Goal: Communication & Community: Answer question/provide support

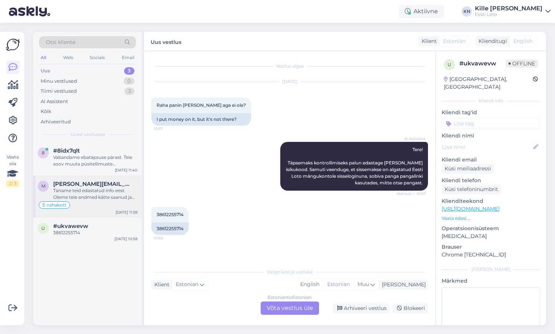
click at [68, 187] on span "[PERSON_NAME][EMAIL_ADDRESS][DOMAIN_NAME]" at bounding box center [91, 184] width 77 height 7
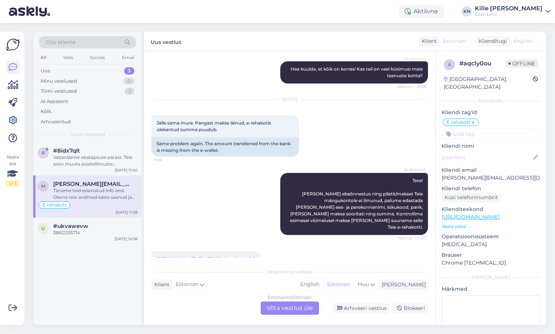
scroll to position [530, 0]
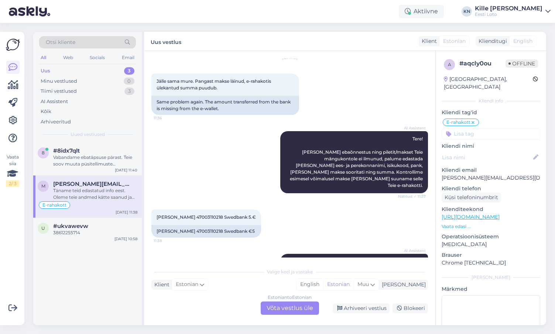
click at [278, 305] on div "Estonian to Estonian Võta vestlus üle" at bounding box center [290, 308] width 58 height 13
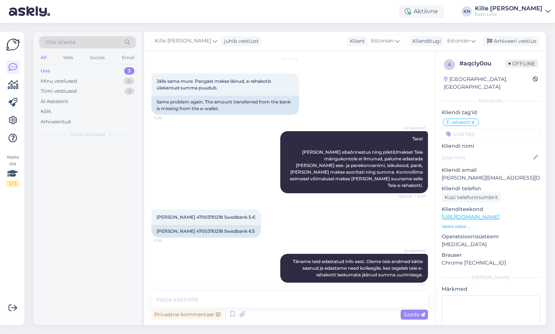
scroll to position [502, 0]
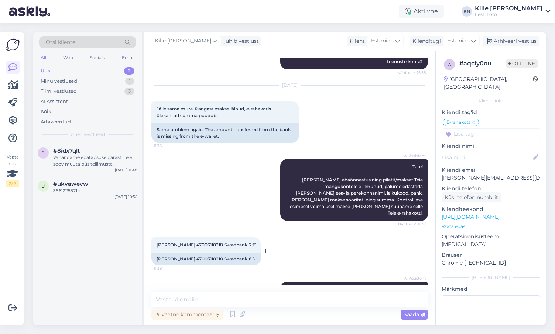
click at [179, 242] on span "[PERSON_NAME] 47003110218 Swedbank 5.€" at bounding box center [206, 245] width 99 height 6
copy span "Sits"
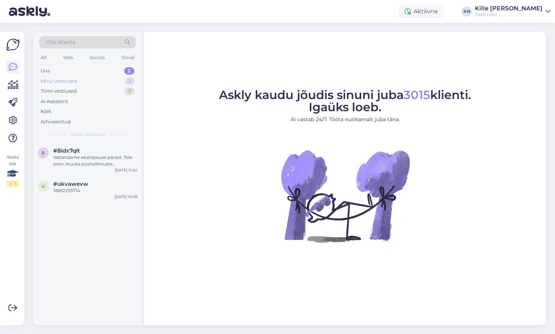
click at [78, 78] on div "Minu vestlused 1" at bounding box center [87, 81] width 97 height 10
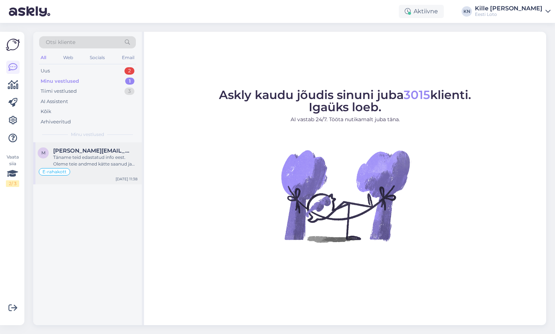
click at [92, 156] on div "Täname teid edastatud info eest. Oleme teie andmed kätte saanud ja edastame nee…" at bounding box center [95, 160] width 84 height 13
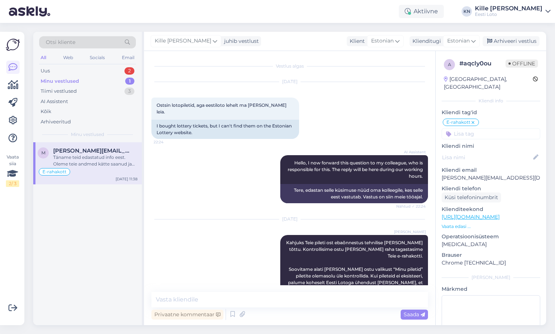
scroll to position [502, 0]
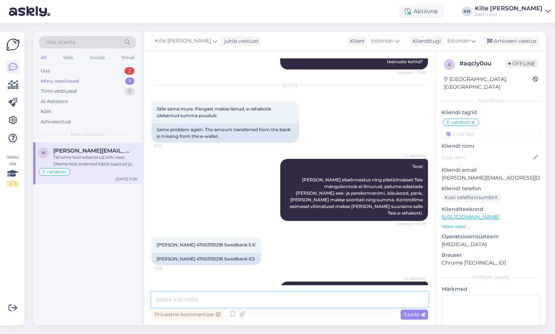
click at [256, 304] on textarea at bounding box center [290, 300] width 277 height 16
paste textarea "Kahjuks Teie makse ebaõnnestus tehnilise [PERSON_NAME] tõttu. Kontrollisime mak…"
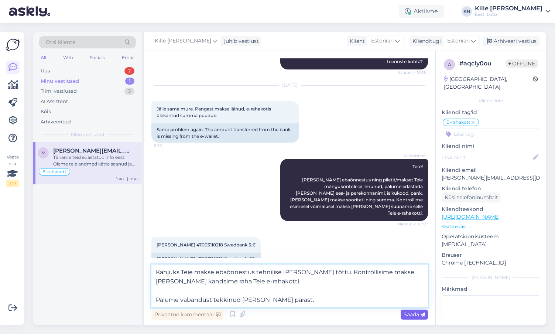
type textarea "Kahjuks Teie makse ebaõnnestus tehnilise [PERSON_NAME] tõttu. Kontrollisime mak…"
click at [410, 317] on span "Saada" at bounding box center [414, 314] width 21 height 7
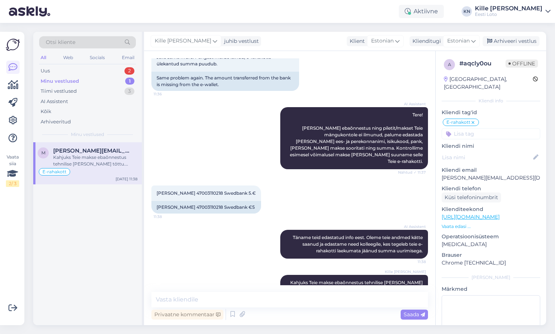
scroll to position [554, 0]
click at [517, 42] on div "Arhiveeri vestlus" at bounding box center [511, 41] width 57 height 10
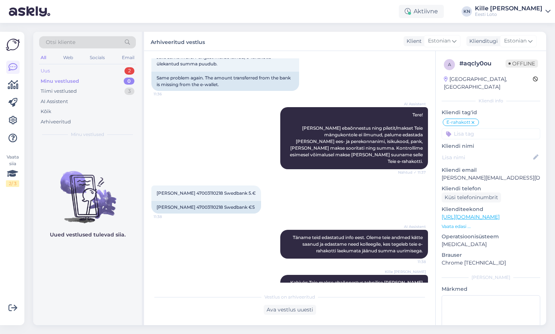
click at [94, 68] on div "Uus 2" at bounding box center [87, 71] width 97 height 10
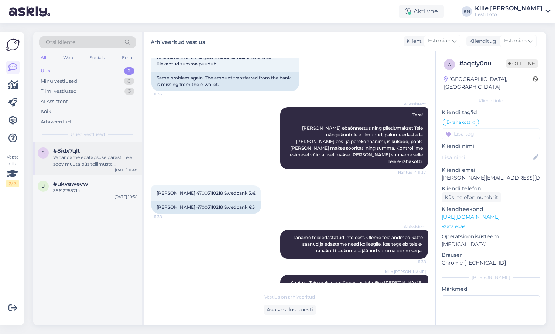
click at [86, 162] on div "Vabandame ebatäpsuse pärast. Teie soov muuta püsitellimuste makseallikat [PERSO…" at bounding box center [95, 160] width 84 height 13
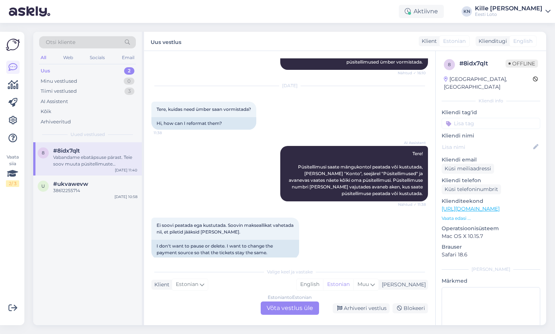
scroll to position [433, 0]
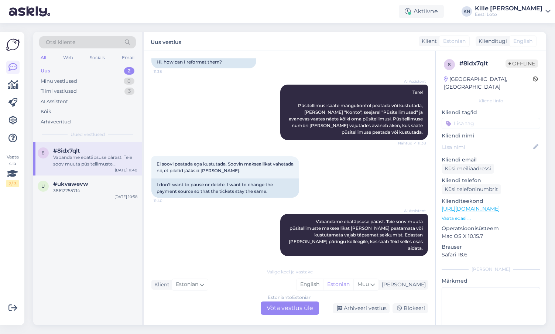
click at [284, 306] on div "Estonian to Estonian Võta vestlus üle" at bounding box center [290, 308] width 58 height 13
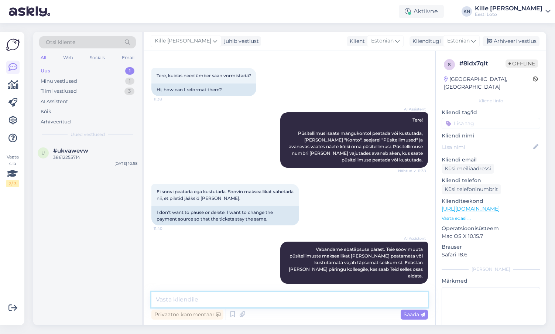
click at [246, 302] on textarea at bounding box center [290, 300] width 277 height 16
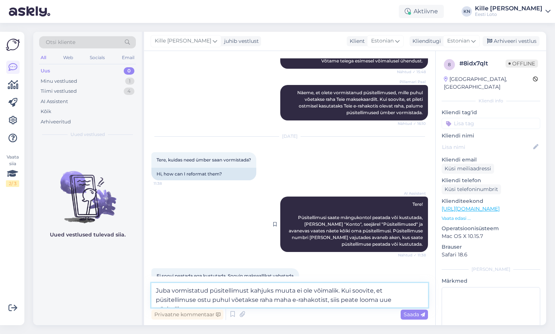
scroll to position [414, 0]
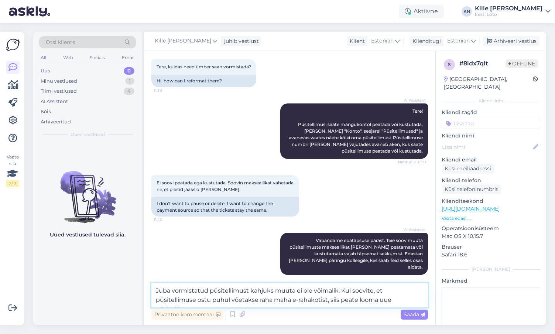
type textarea "Juba vormistatud püsitellimust kahjuks muuta ei ole võimalik. Kui soovite, et p…"
click at [418, 316] on span "Saada" at bounding box center [414, 314] width 21 height 7
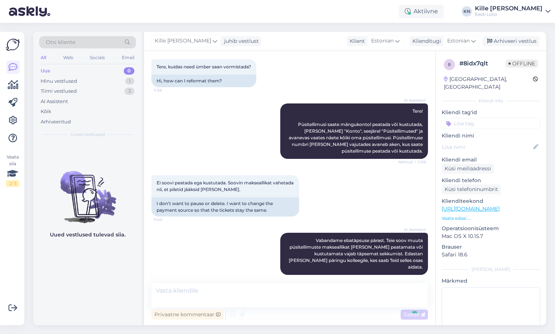
scroll to position [450, 0]
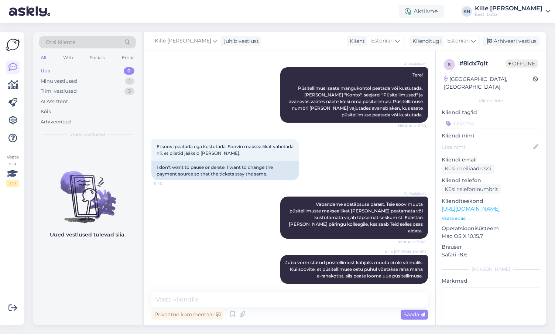
click at [477, 119] on input at bounding box center [491, 123] width 99 height 11
type input "püsi"
click at [477, 142] on span "Püsitellimus" at bounding box center [472, 144] width 27 height 4
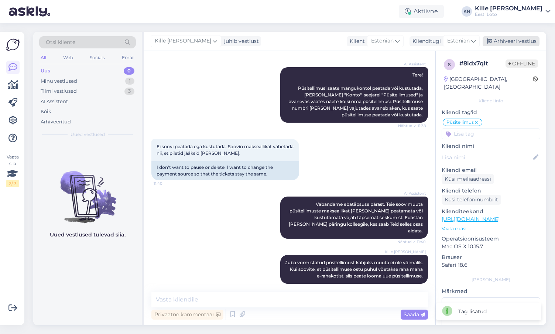
click at [513, 40] on div "Arhiveeri vestlus" at bounding box center [511, 41] width 57 height 10
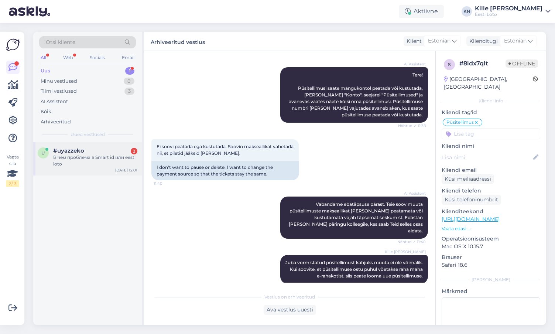
click at [50, 170] on div "u #uyazzeko 2 В чём проблема в Smart id или eesti loto [DATE] 12:01" at bounding box center [87, 158] width 109 height 33
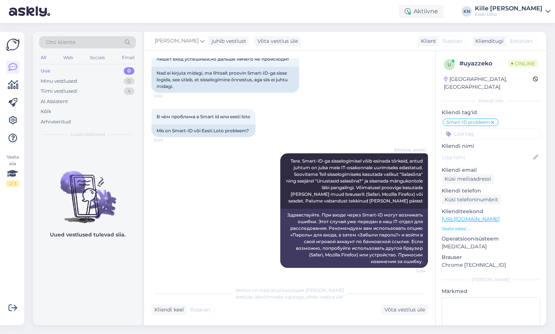
scroll to position [149, 0]
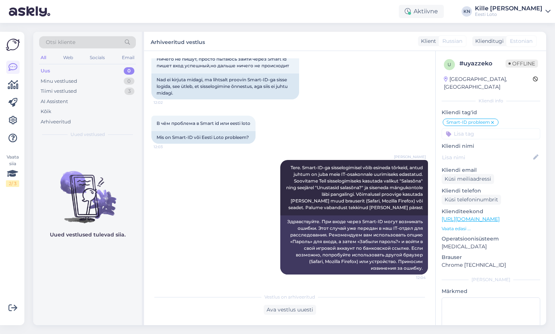
click at [92, 68] on div "Uus 0" at bounding box center [87, 71] width 97 height 10
